Goal: Information Seeking & Learning: Learn about a topic

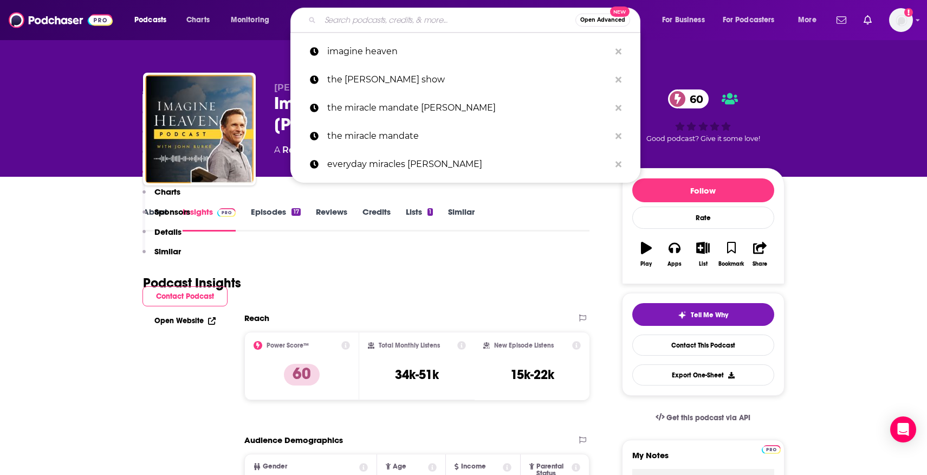
click at [423, 22] on input "Search podcasts, credits, & more..." at bounding box center [447, 19] width 255 height 17
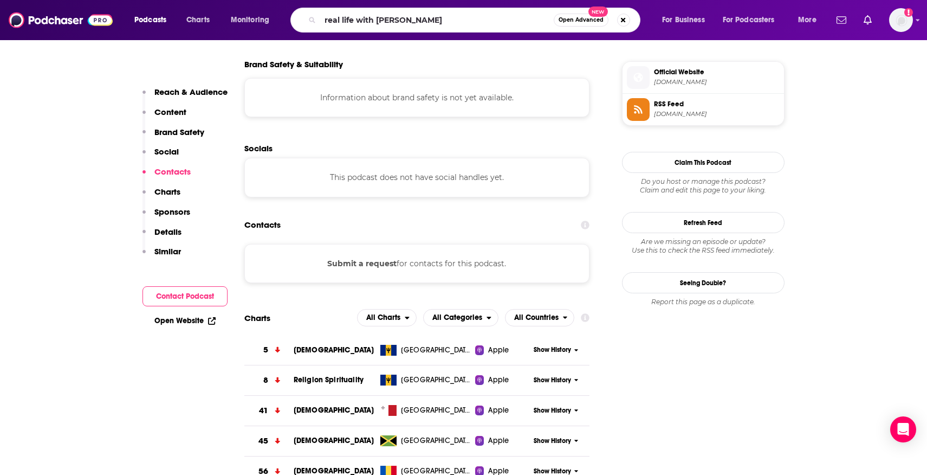
type input "real life with [PERSON_NAME]"
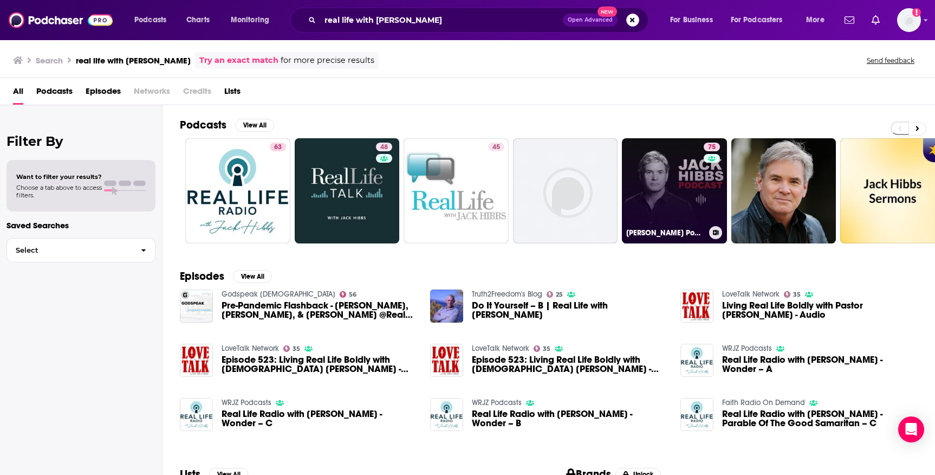
click at [659, 183] on link "75 [PERSON_NAME] Podcast" at bounding box center [674, 190] width 105 height 105
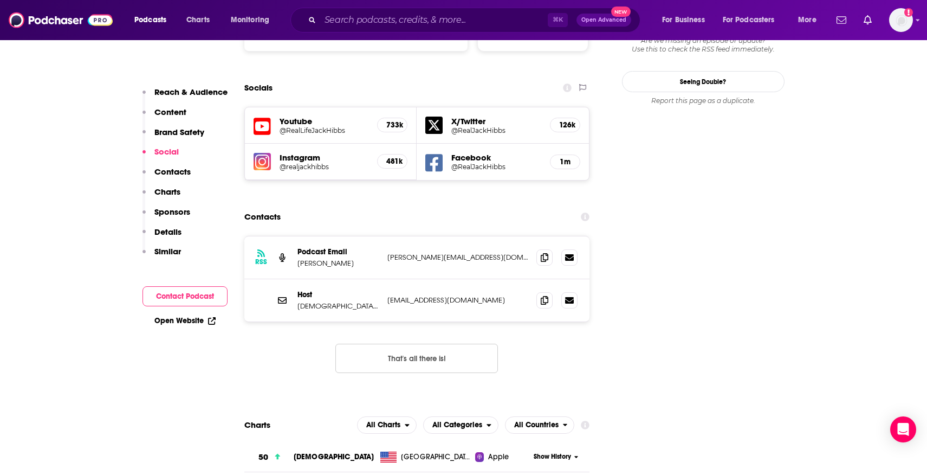
scroll to position [1258, 0]
